Goal: Transaction & Acquisition: Purchase product/service

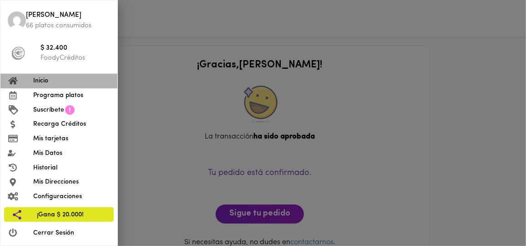
click at [46, 81] on span "Inicio" at bounding box center [71, 81] width 77 height 10
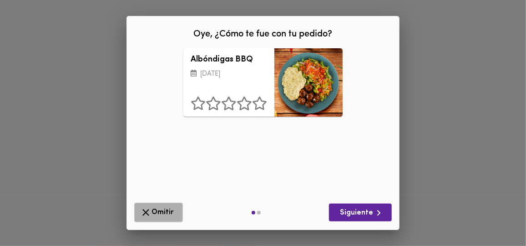
click at [156, 215] on span "Omitir" at bounding box center [158, 212] width 37 height 11
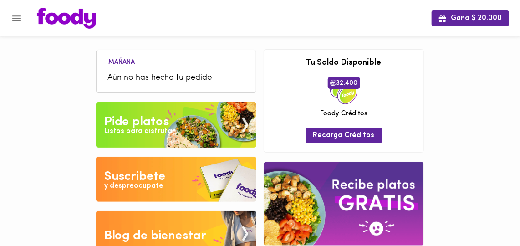
click at [144, 124] on div "Pide platos" at bounding box center [136, 122] width 65 height 18
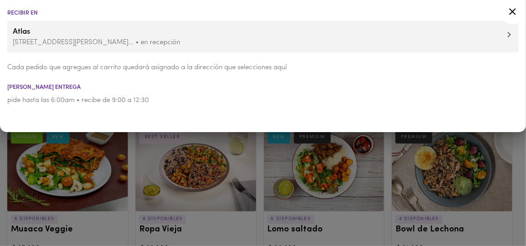
click at [511, 12] on icon at bounding box center [512, 11] width 7 height 7
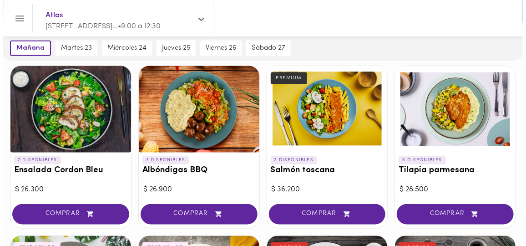
scroll to position [402, 0]
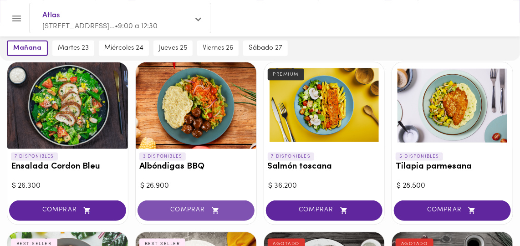
click at [191, 211] on span "COMPRAR" at bounding box center [196, 211] width 94 height 8
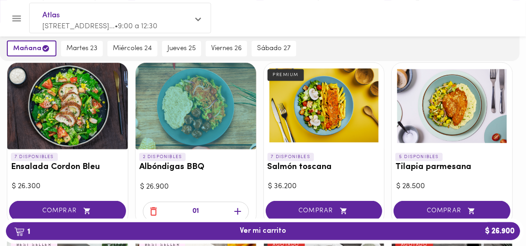
scroll to position [403, 0]
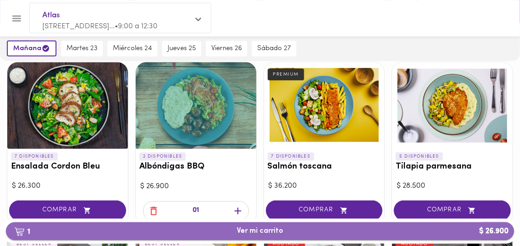
click at [246, 234] on span "1 Ver mi carrito $ 26.900" at bounding box center [260, 231] width 46 height 9
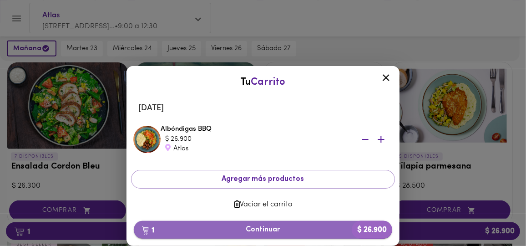
click at [257, 230] on span "1 Continuar $ 26.900" at bounding box center [263, 229] width 244 height 9
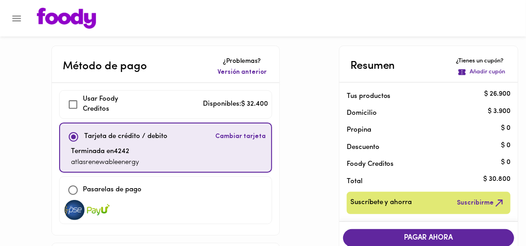
checkbox input "true"
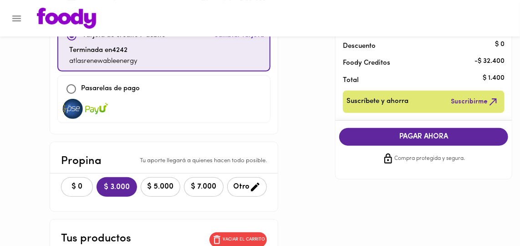
scroll to position [106, 0]
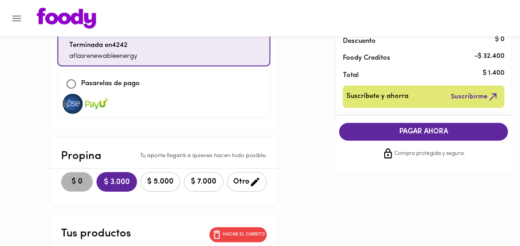
click at [67, 179] on span "$ 0" at bounding box center [77, 181] width 20 height 9
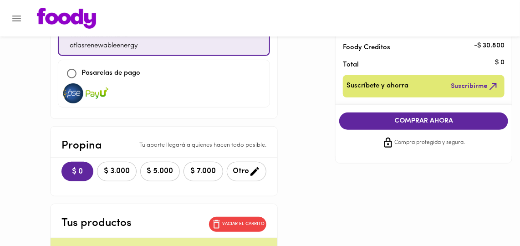
scroll to position [116, 0]
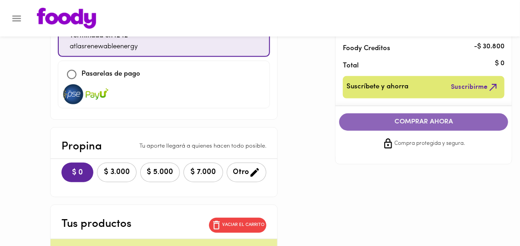
click at [415, 123] on span "COMPRAR AHORA" at bounding box center [423, 122] width 151 height 8
